Goal: Task Accomplishment & Management: Use online tool/utility

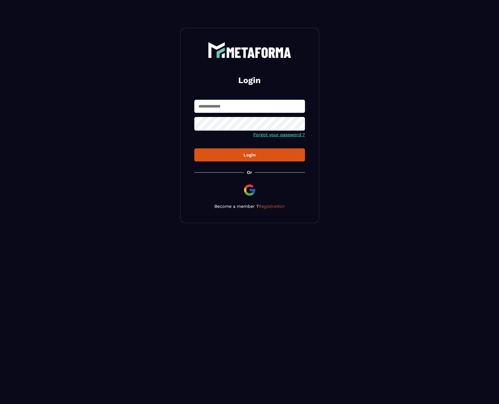
click at [237, 106] on input "text" at bounding box center [249, 106] width 111 height 13
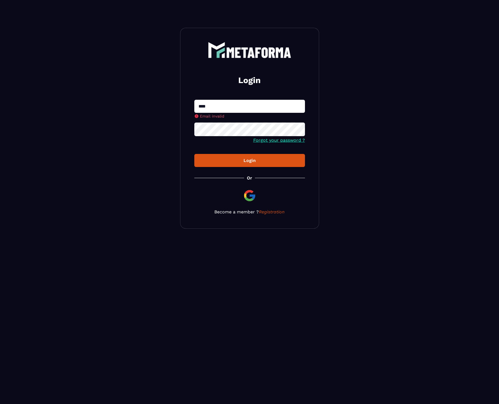
type input "**********"
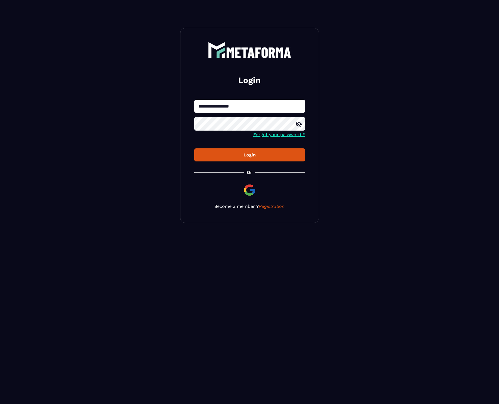
click at [218, 155] on div "Login" at bounding box center [250, 154] width 102 height 5
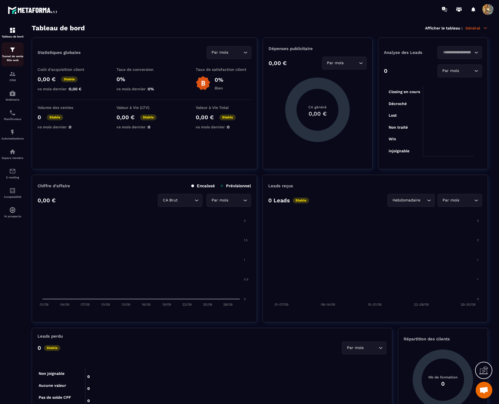
click at [5, 53] on div "Tunnel de vente Site web" at bounding box center [12, 54] width 22 height 16
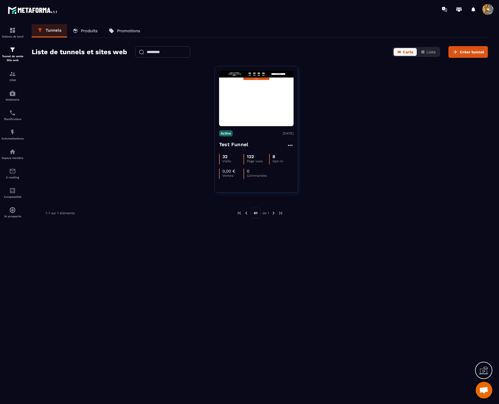
click at [493, 15] on div at bounding box center [282, 9] width 434 height 19
click at [491, 13] on span at bounding box center [488, 9] width 11 height 11
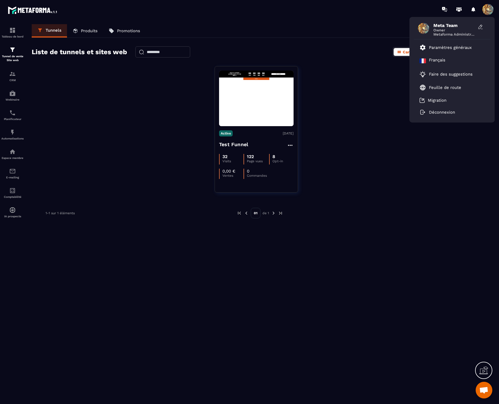
click at [420, 155] on div "Active [DATE] Test Funnel 32 Visits 122 Page vues 8 Opt-in 0,00 € Ventes 0 Comm…" at bounding box center [260, 133] width 456 height 134
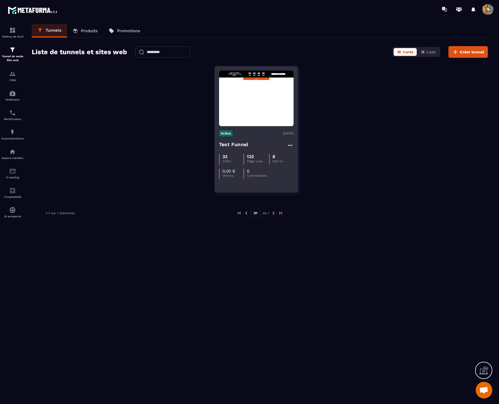
click at [243, 147] on h4 "Test Funnel" at bounding box center [233, 145] width 29 height 8
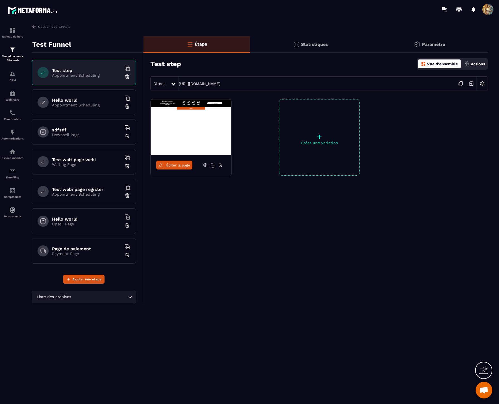
click at [162, 163] on icon at bounding box center [161, 165] width 5 height 5
